Goal: Task Accomplishment & Management: Use online tool/utility

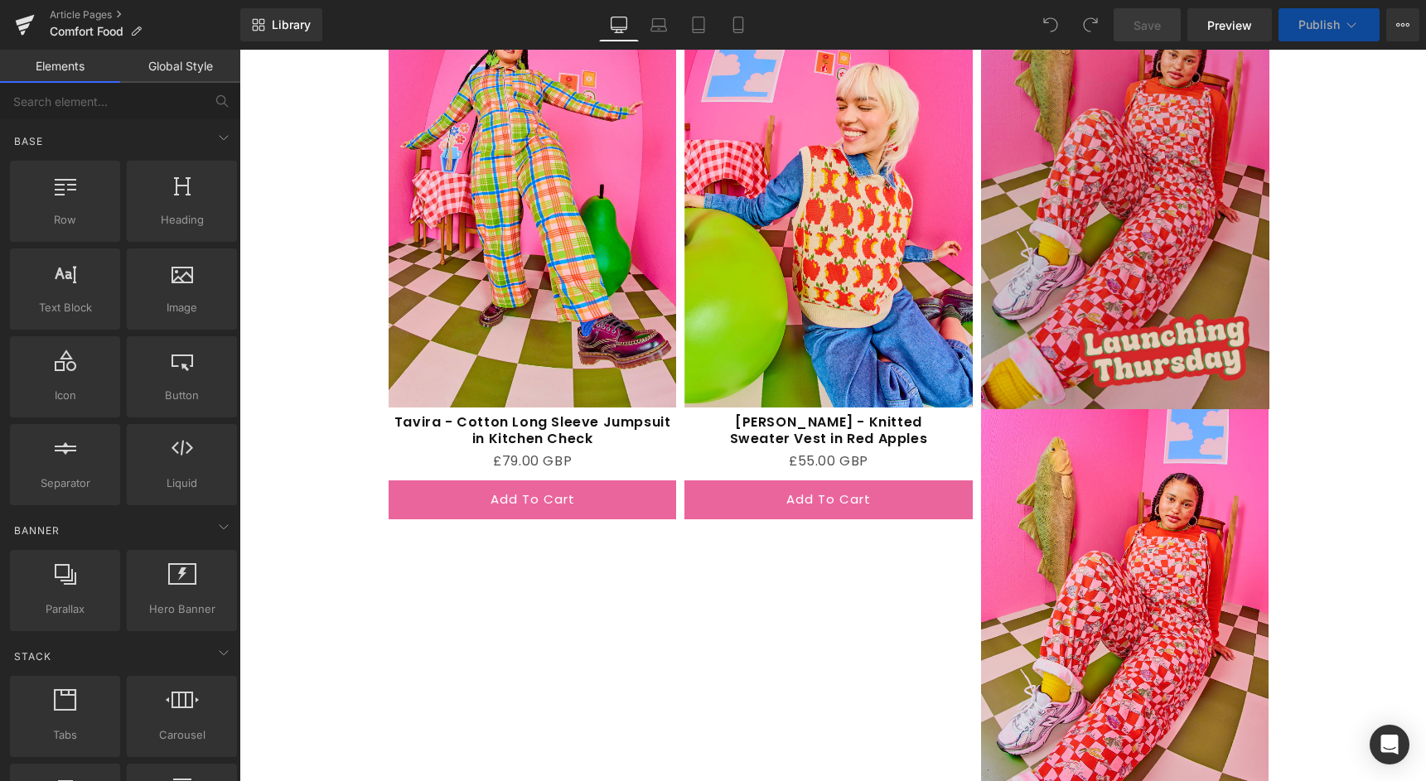
scroll to position [2400, 0]
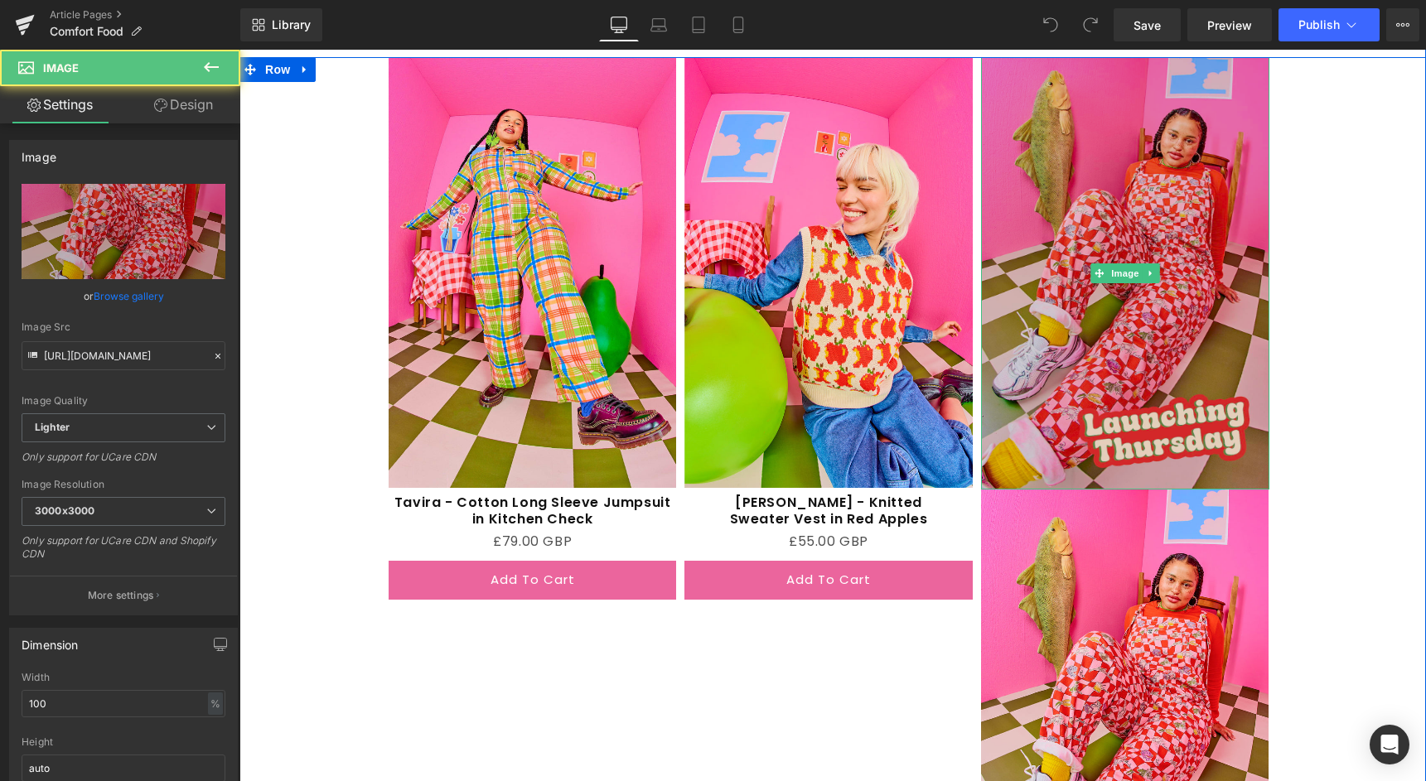
click at [1130, 417] on img at bounding box center [1125, 273] width 288 height 433
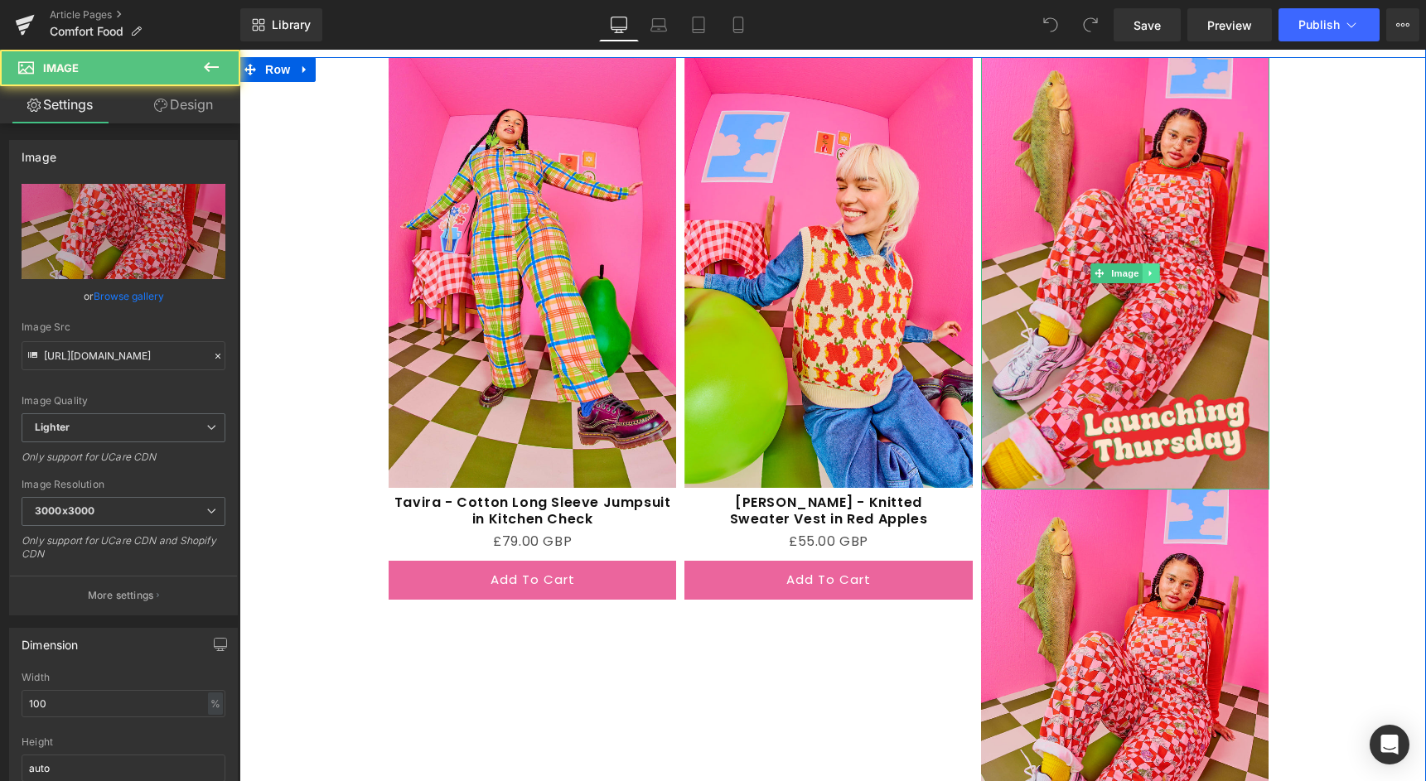
click at [1157, 266] on link at bounding box center [1151, 273] width 17 height 20
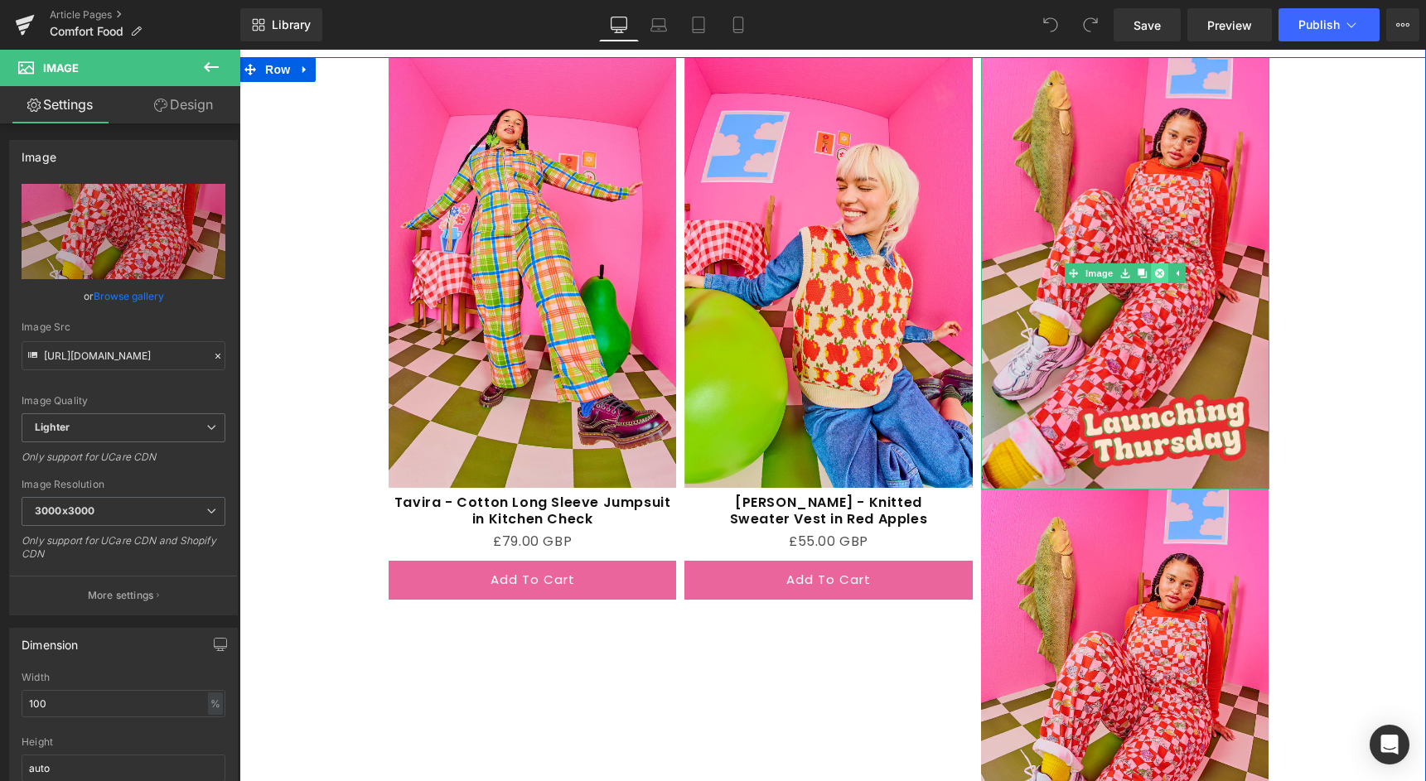
click at [1158, 266] on link at bounding box center [1159, 273] width 17 height 20
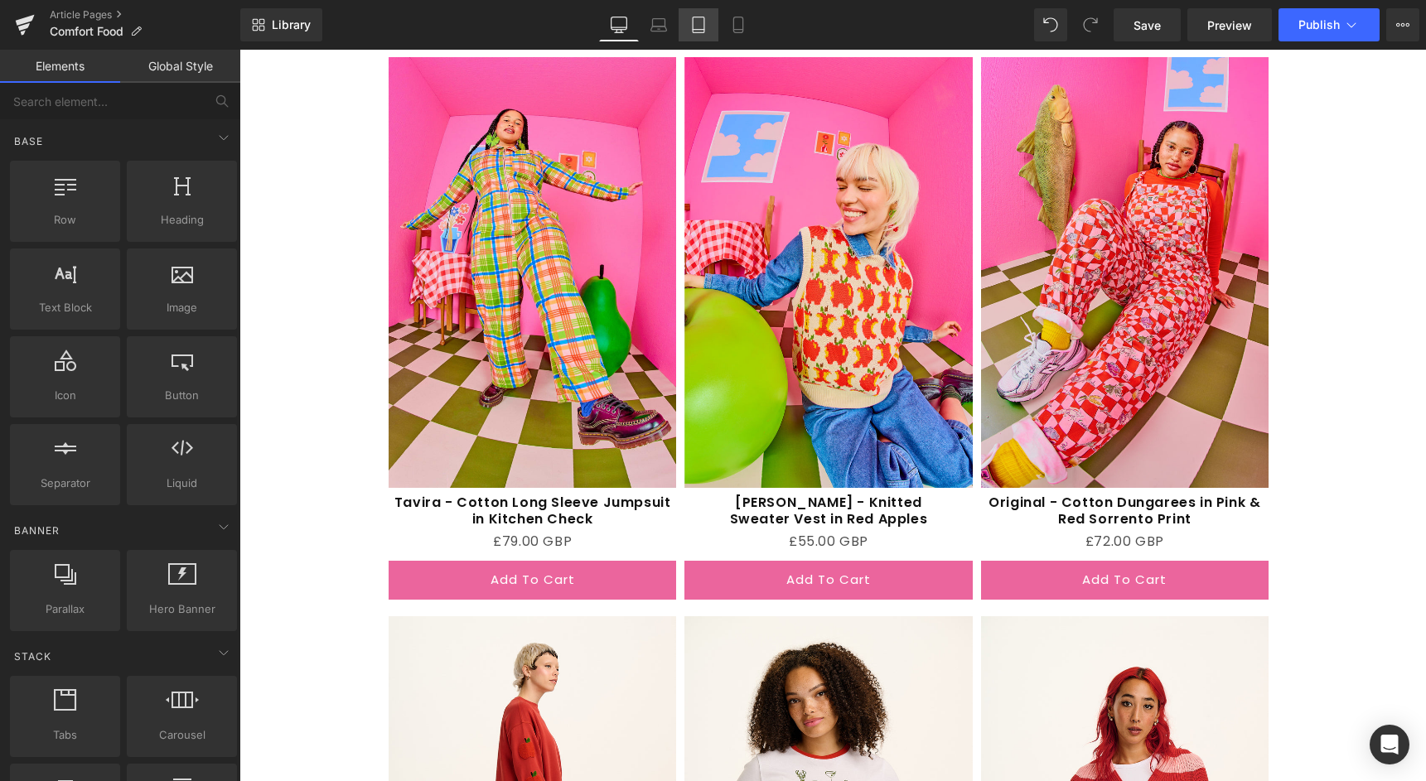
click at [693, 19] on icon at bounding box center [699, 25] width 12 height 16
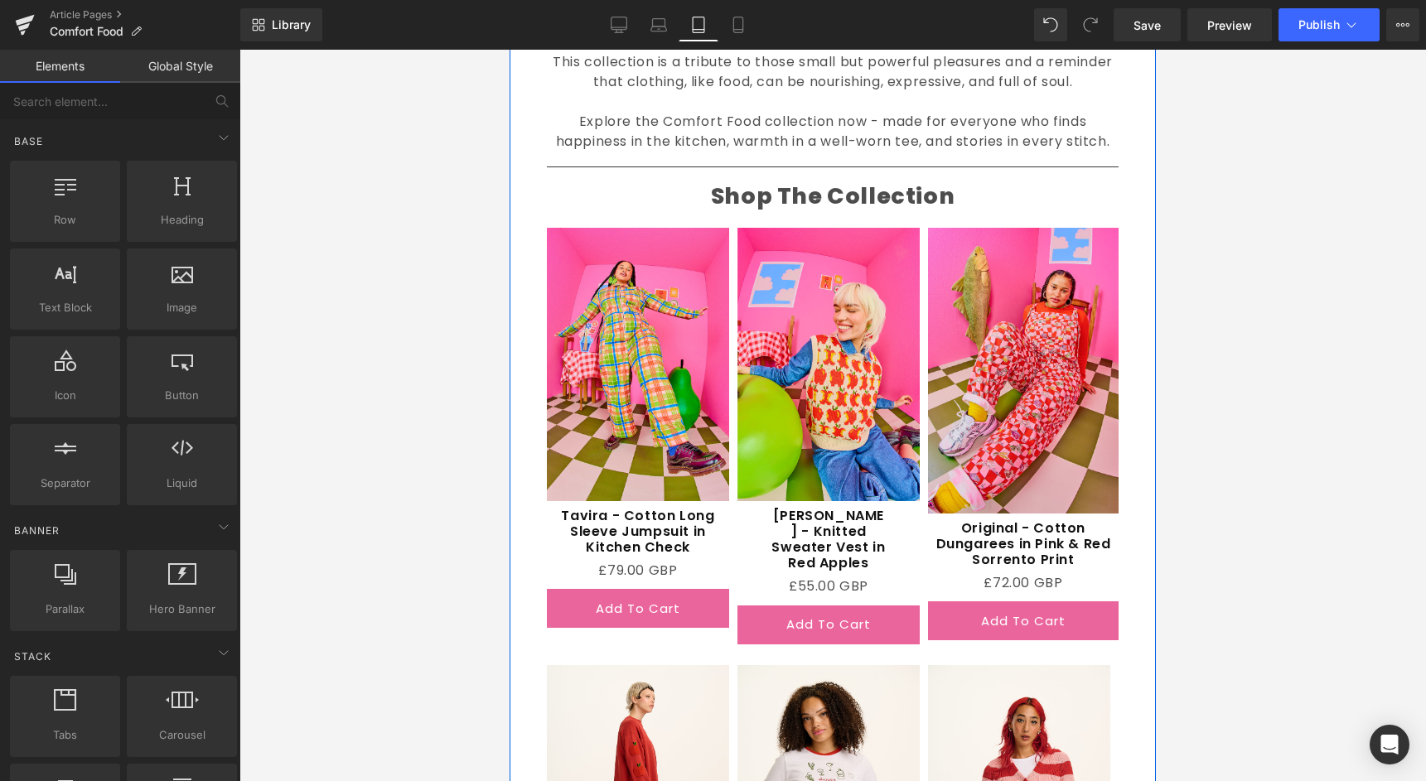
scroll to position [1791, 0]
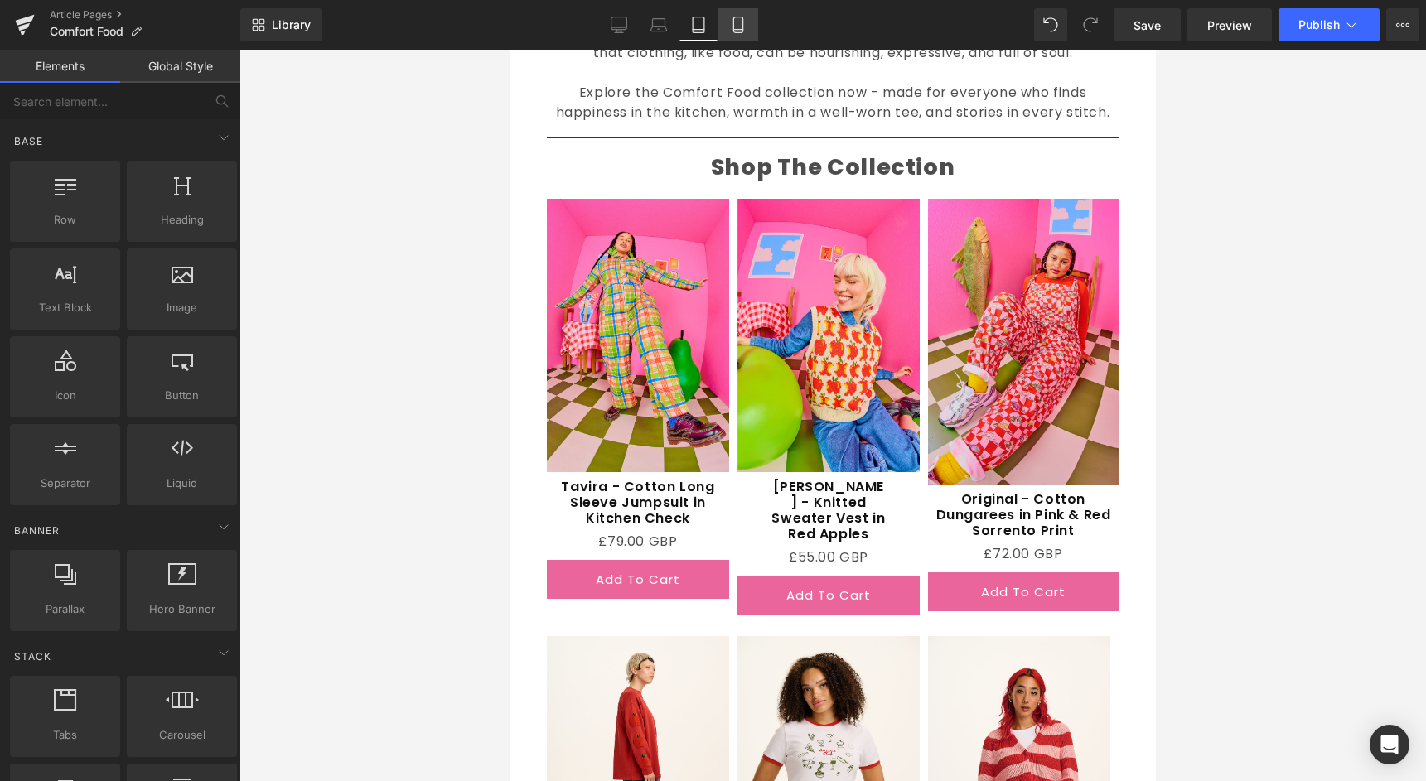
click at [735, 17] on icon at bounding box center [738, 25] width 17 height 17
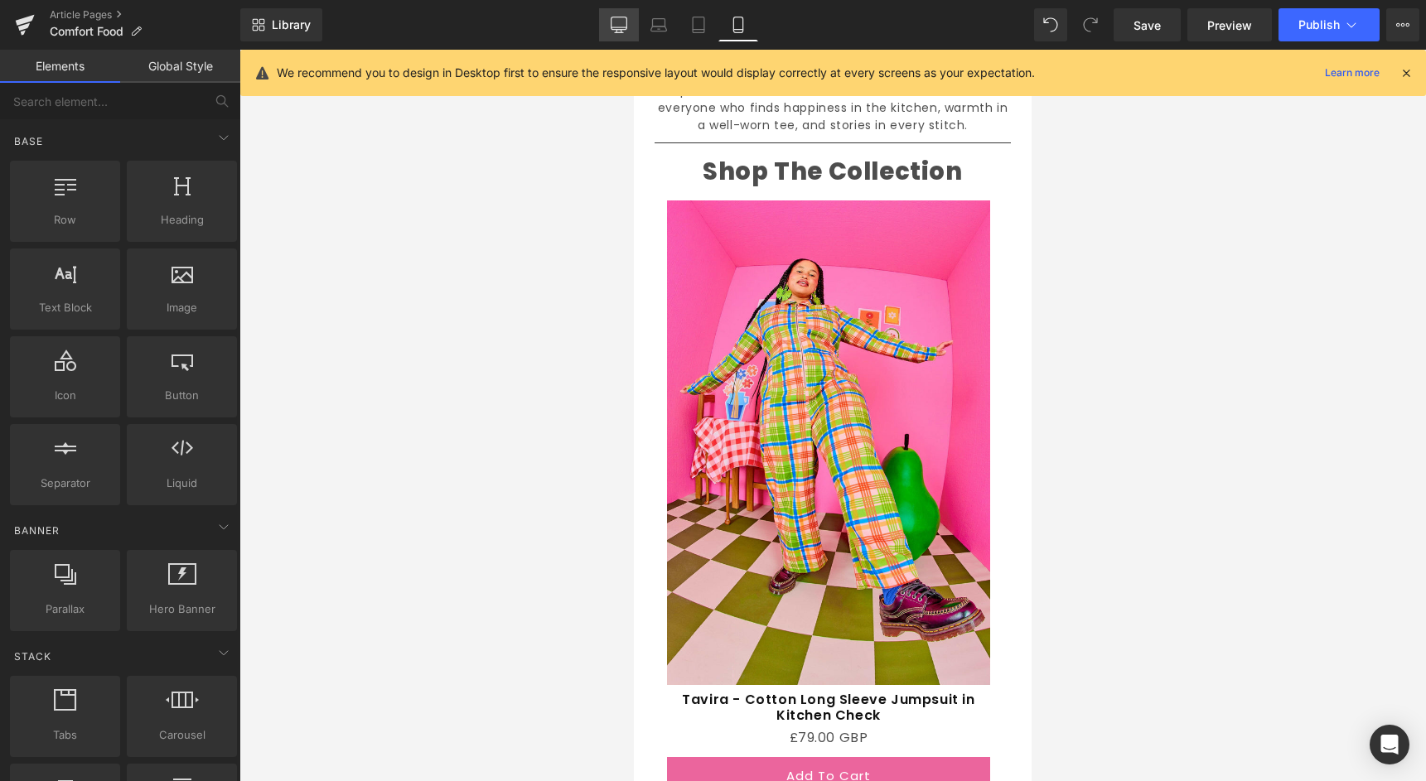
click at [624, 27] on icon at bounding box center [619, 25] width 17 height 17
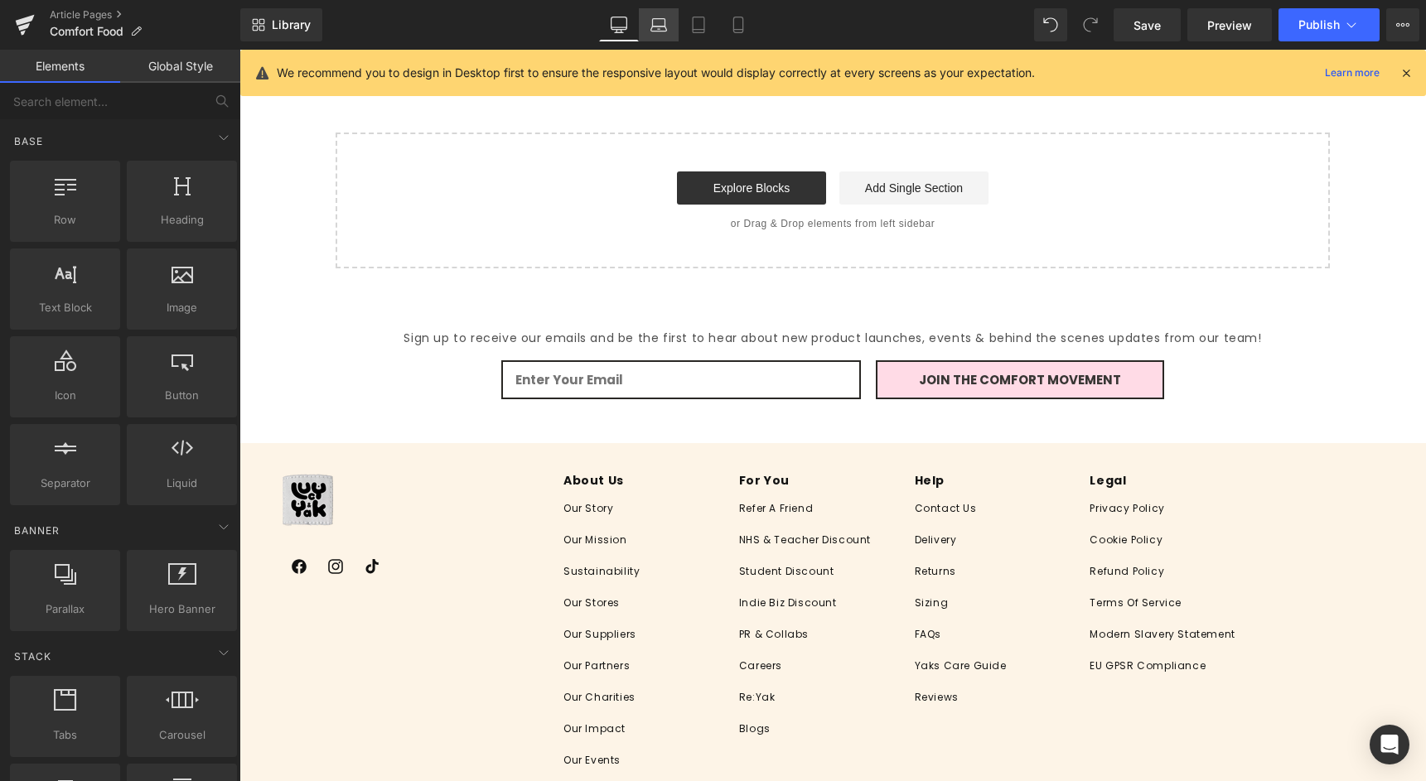
click at [657, 22] on icon at bounding box center [658, 25] width 17 height 17
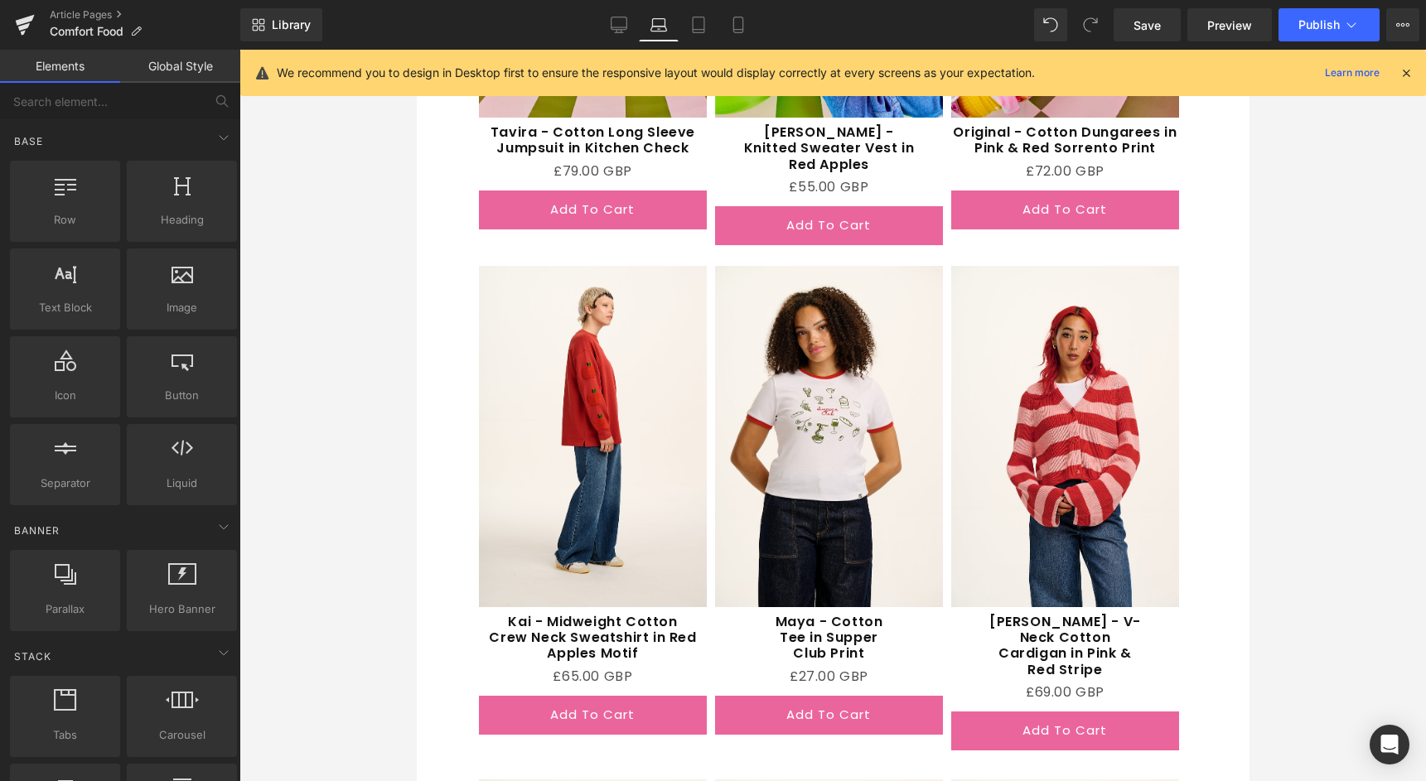
scroll to position [2305, 0]
click at [1152, 36] on link "Save" at bounding box center [1147, 24] width 67 height 33
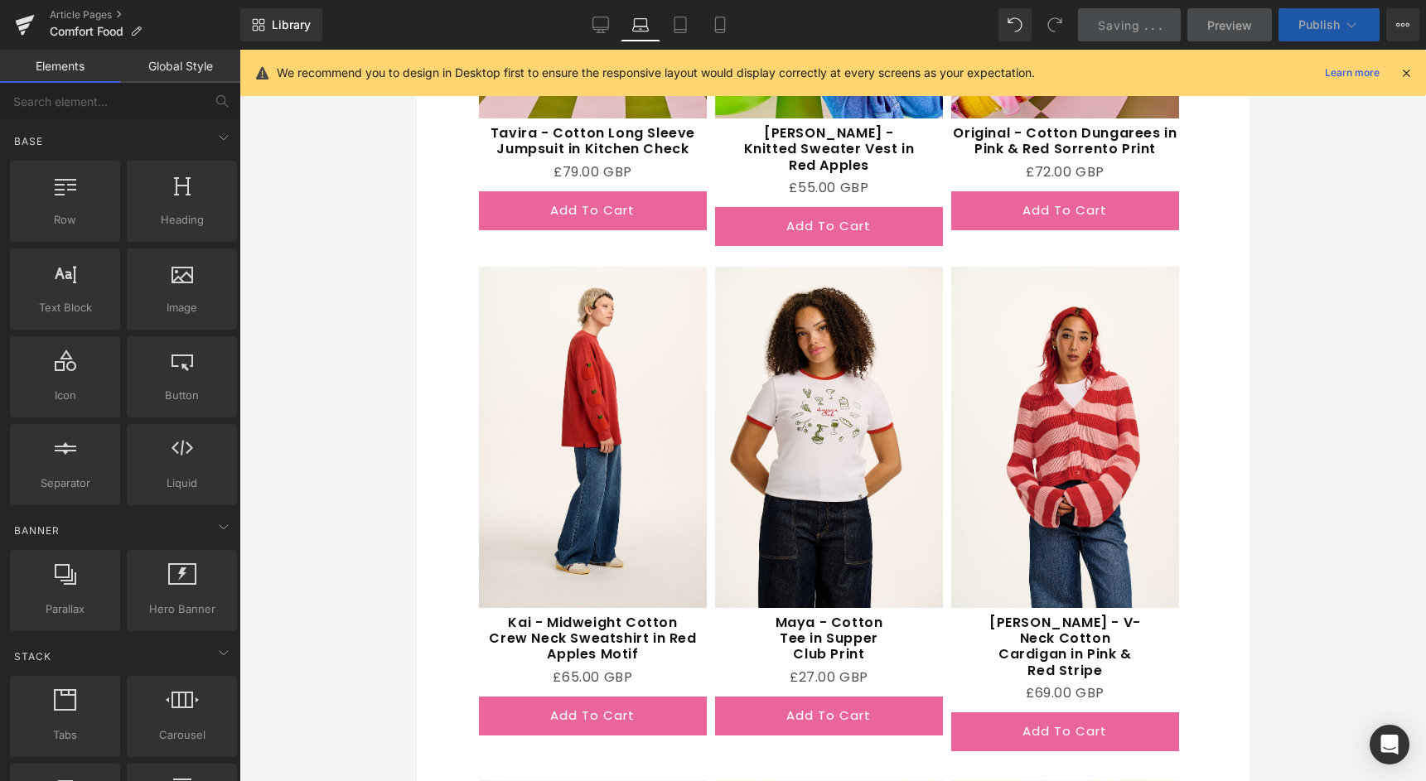
click at [1307, 20] on span "Publish" at bounding box center [1318, 24] width 41 height 13
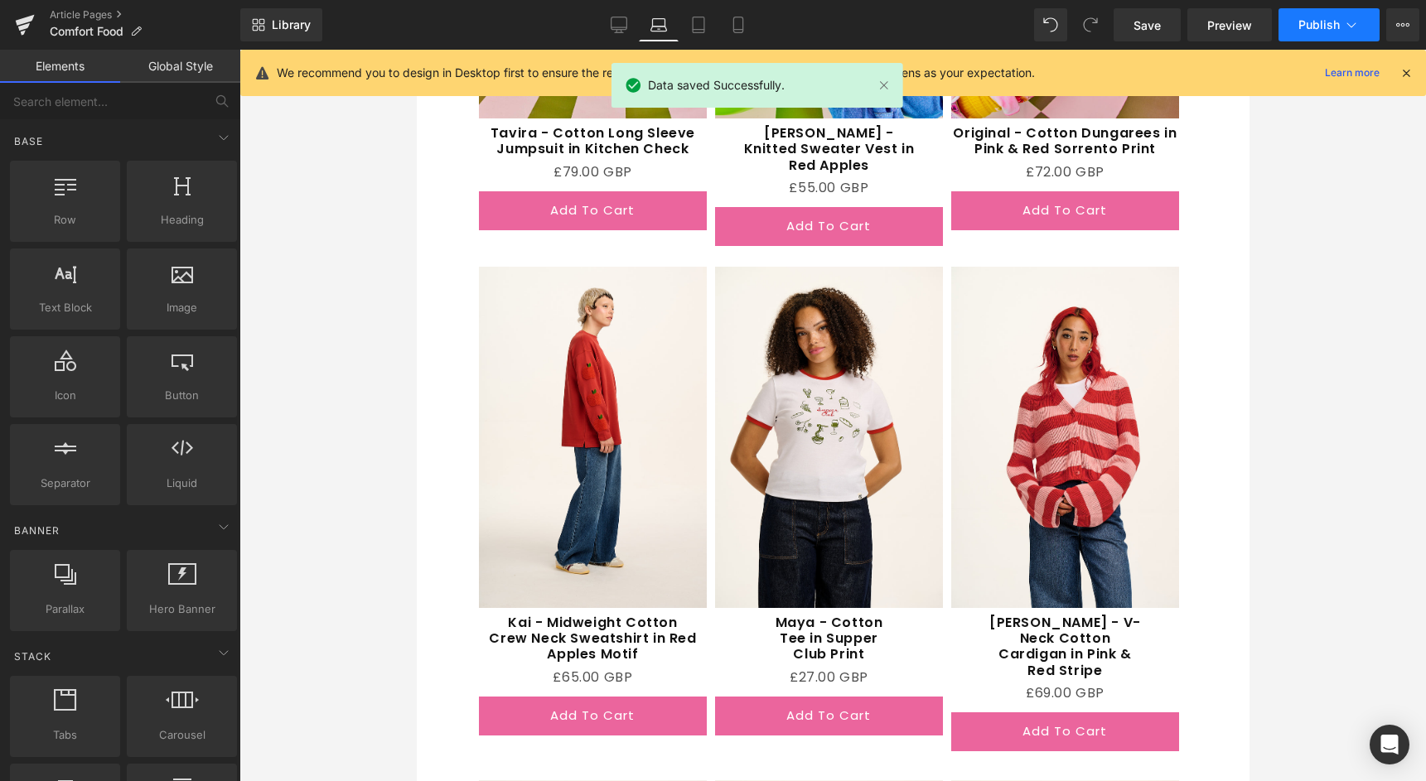
click at [1348, 15] on button "Publish" at bounding box center [1328, 24] width 101 height 33
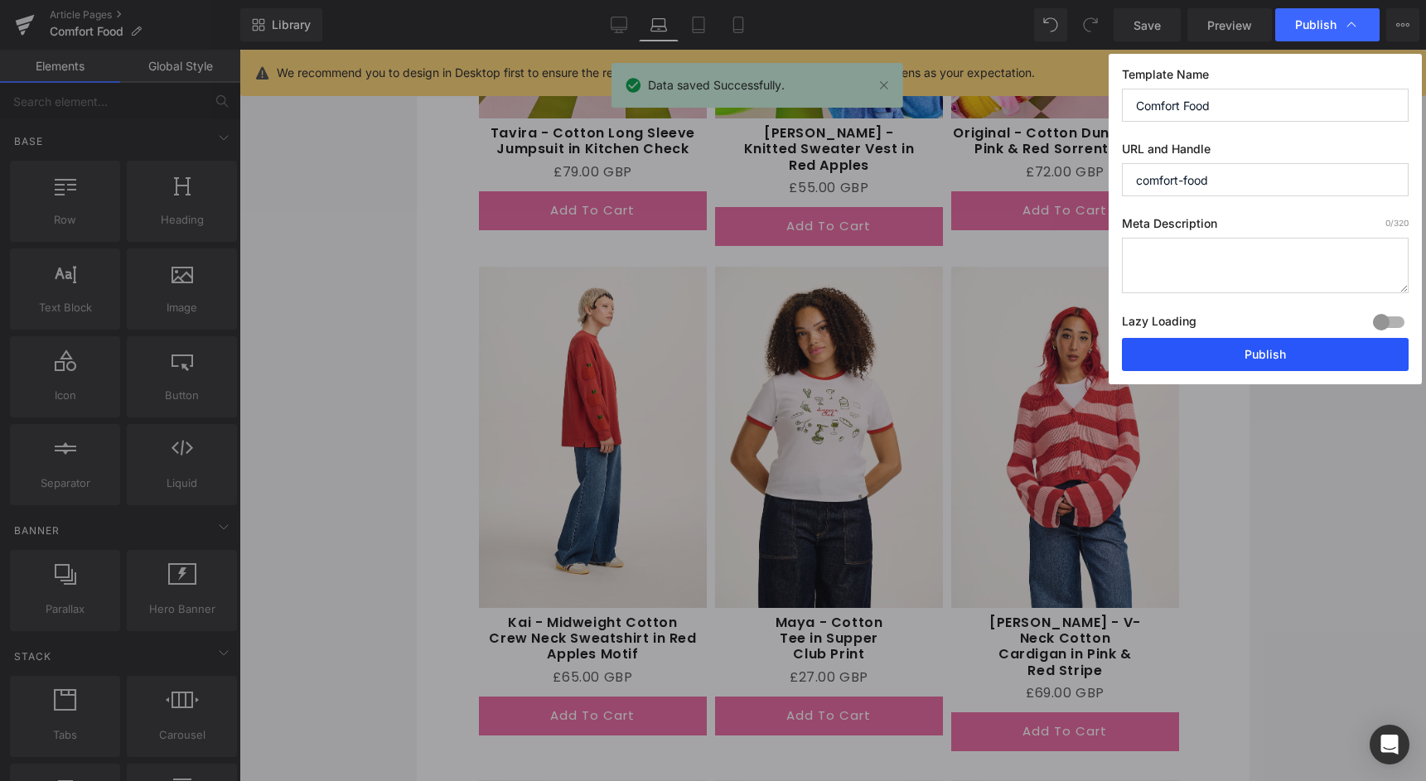
click at [1191, 354] on button "Publish" at bounding box center [1265, 354] width 287 height 33
